Goal: Find specific page/section: Find specific page/section

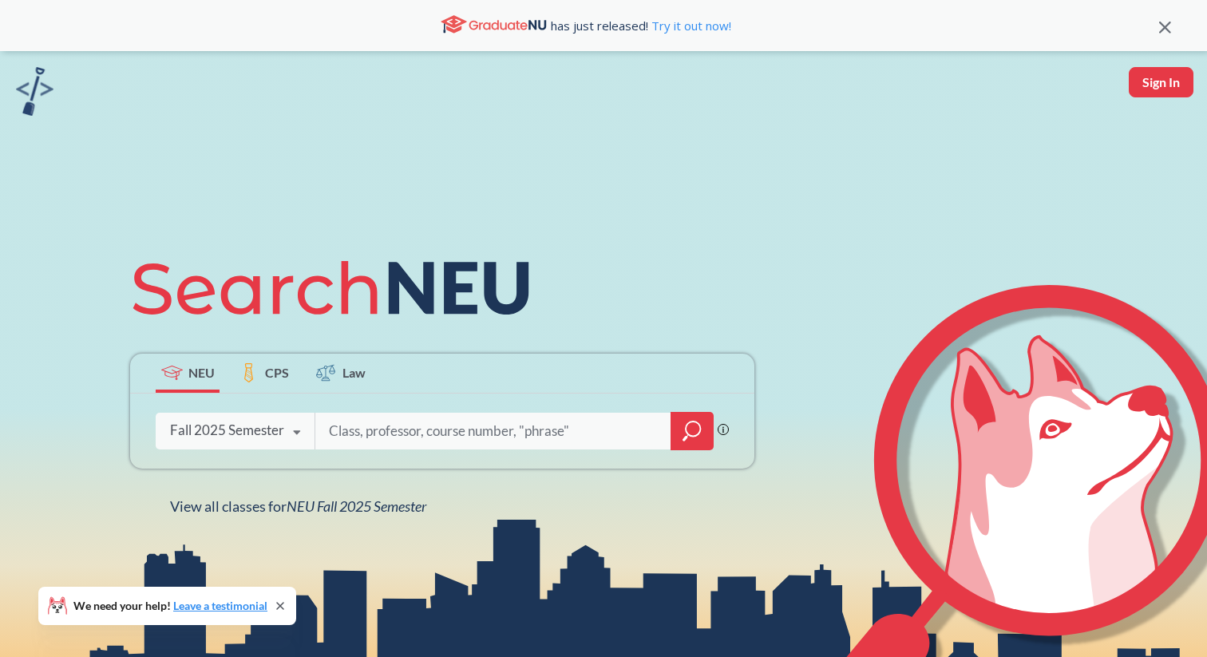
click at [366, 411] on div "Phrase search guarantees the exact search appears in the results. Ex. If you wa…" at bounding box center [442, 431] width 624 height 75
click at [370, 437] on input "search" at bounding box center [493, 431] width 332 height 34
click at [703, 438] on div at bounding box center [692, 431] width 43 height 38
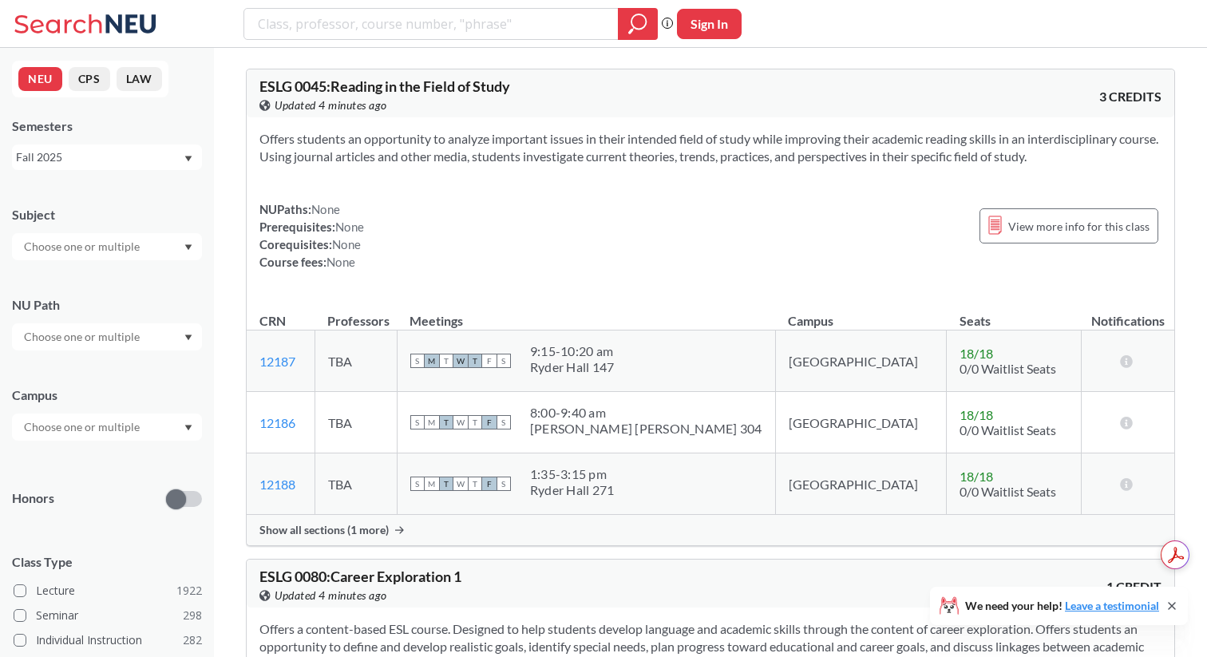
click at [89, 334] on input "text" at bounding box center [83, 336] width 134 height 19
click at [117, 248] on input "text" at bounding box center [83, 246] width 134 height 19
click at [111, 302] on div "CAEP ( 59 )" at bounding box center [111, 300] width 180 height 18
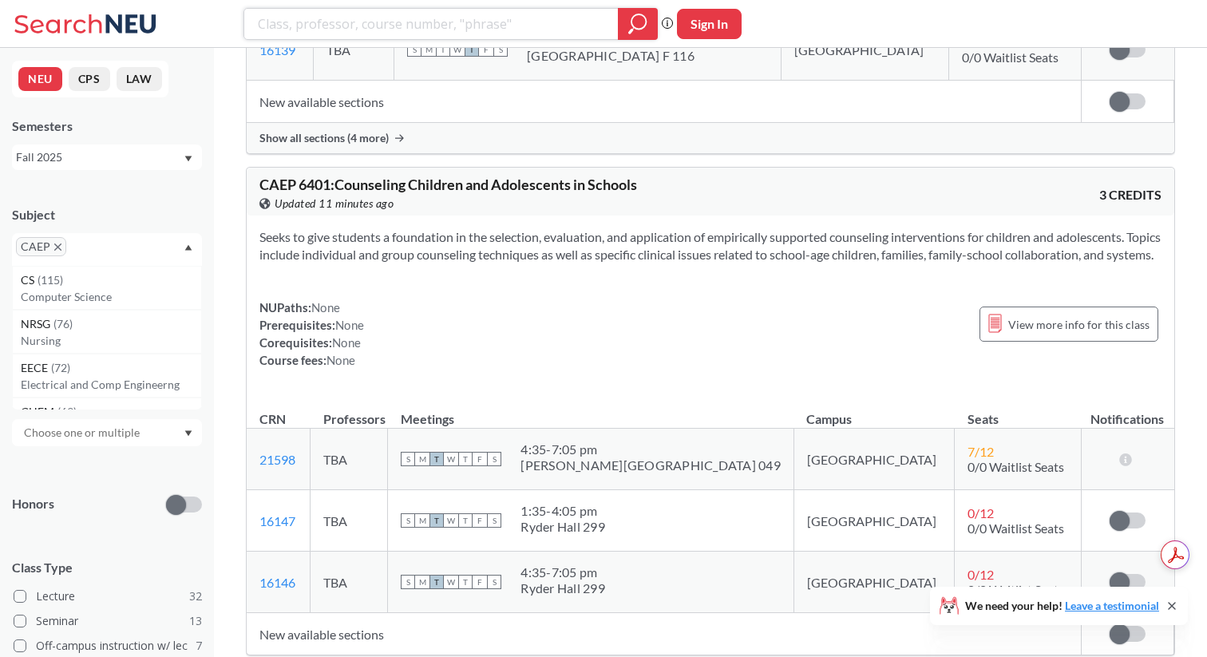
scroll to position [16249, 0]
